Goal: Transaction & Acquisition: Purchase product/service

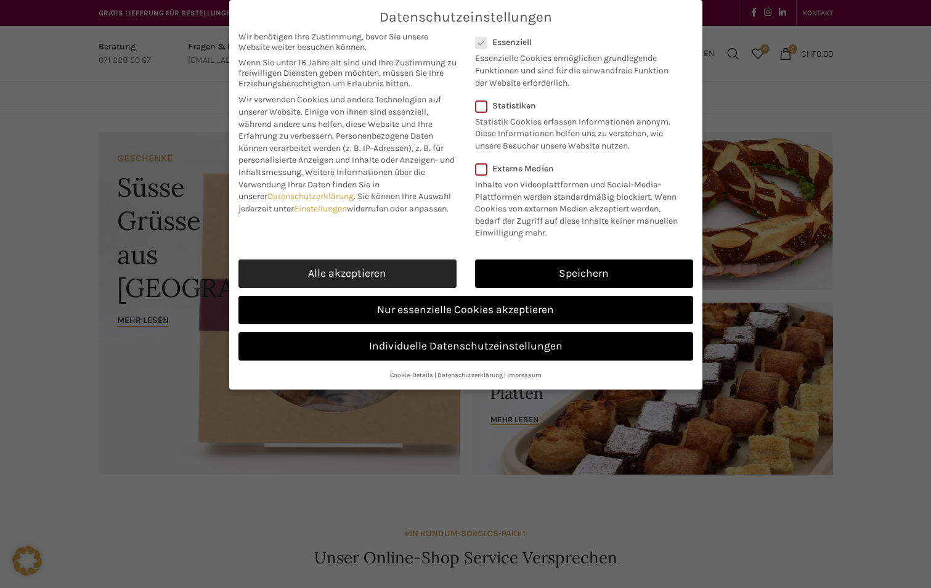
click at [368, 268] on link "Alle akzeptieren" at bounding box center [347, 273] width 218 height 28
checkbox input "true"
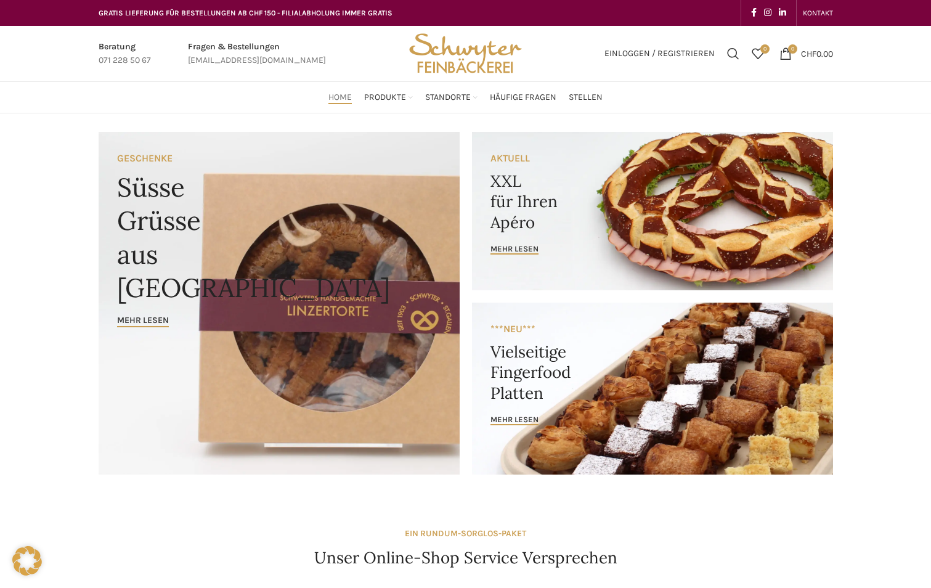
click at [584, 241] on link "Banner link" at bounding box center [652, 211] width 361 height 158
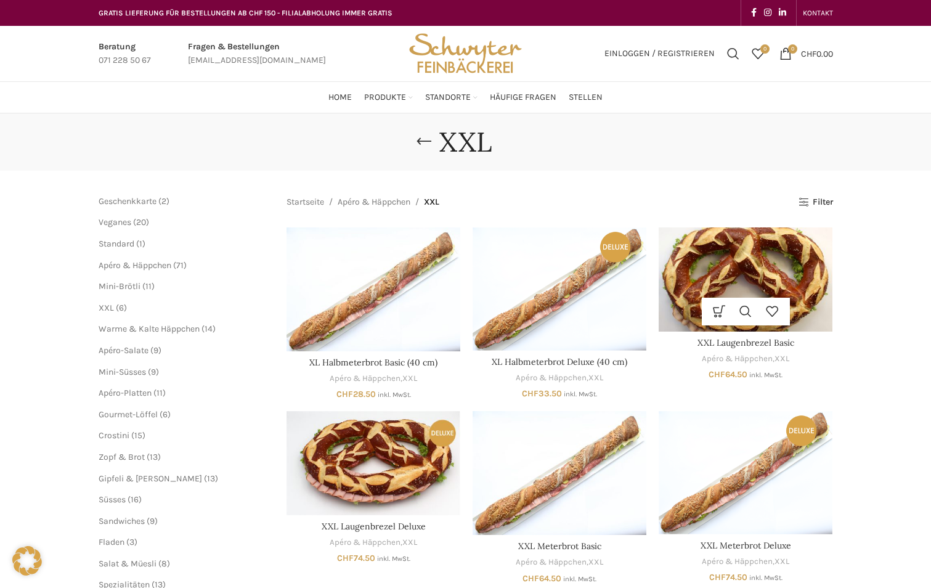
click at [678, 267] on img "XXL Laugenbrezel Basic" at bounding box center [746, 279] width 174 height 104
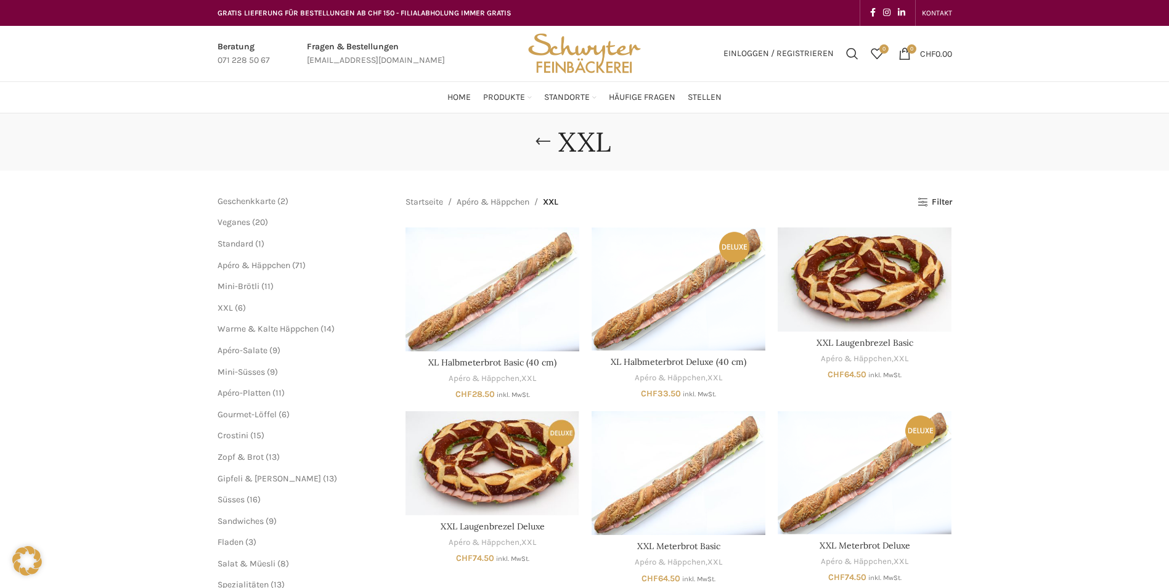
click at [233, 387] on li "Apéro-Platten 11 11 Produkte" at bounding box center [302, 393] width 170 height 12
click at [232, 392] on span "Apéro-Platten" at bounding box center [243, 392] width 53 height 10
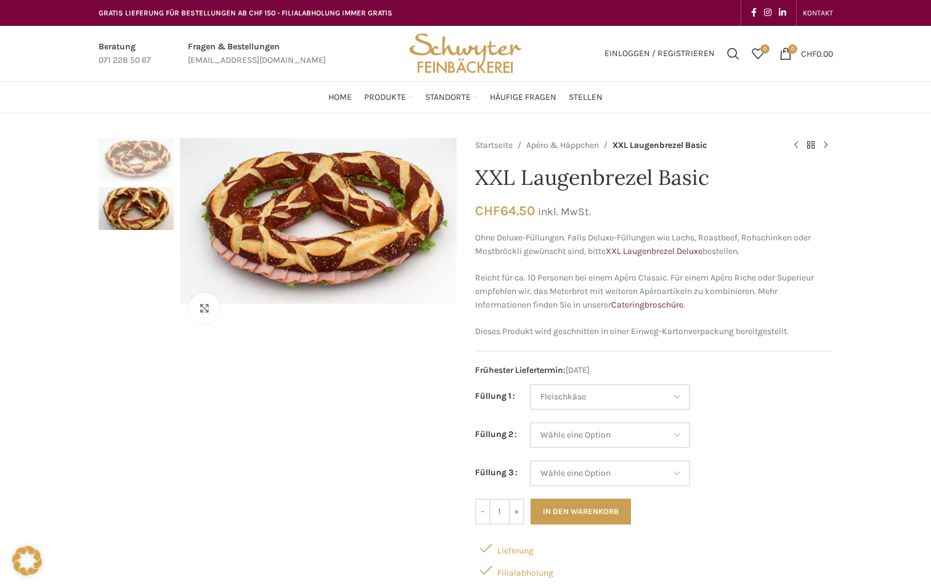
click at [530, 384] on select "Wähle eine Option Salami Schinken Fleischkäse Trutenschinken Appenzellerkäse Gr…" at bounding box center [610, 397] width 160 height 26
select select "Fleischkäse"
click at [585, 393] on select "Wähle eine Option Salami Schinken Fleischkäse Trutenschinken Appenzellerkäse Gr…" at bounding box center [610, 397] width 160 height 26
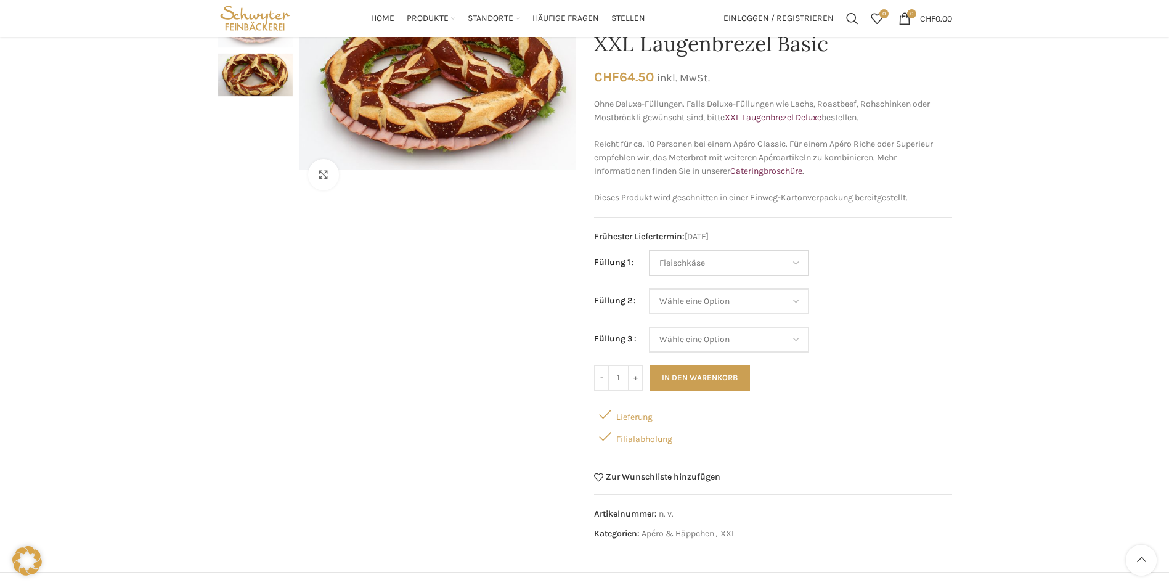
scroll to position [123, 0]
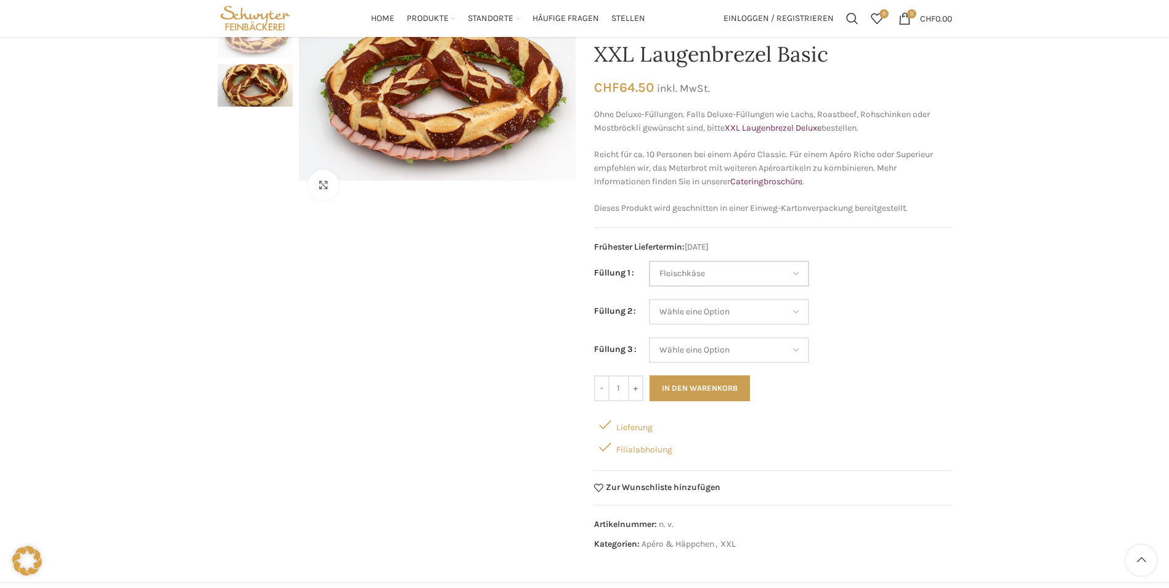
click at [670, 275] on select "Wähle eine Option Salami Schinken Fleischkäse Trutenschinken Appenzellerkäse Gr…" at bounding box center [729, 274] width 160 height 26
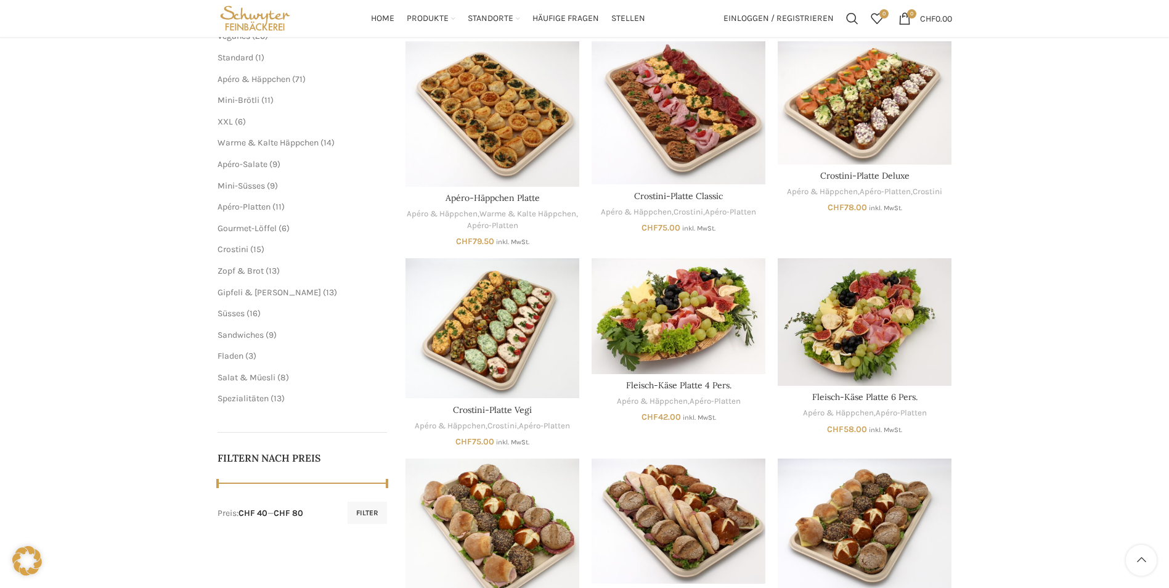
scroll to position [185, 0]
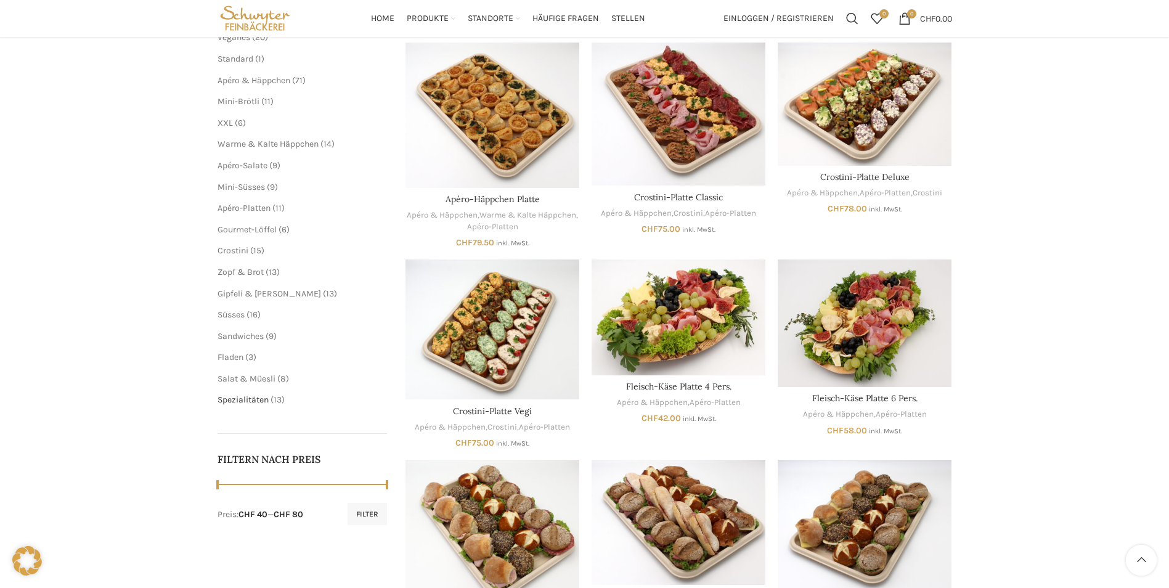
click at [237, 400] on span "Spezialitäten" at bounding box center [242, 399] width 51 height 10
